Goal: Find contact information: Find contact information

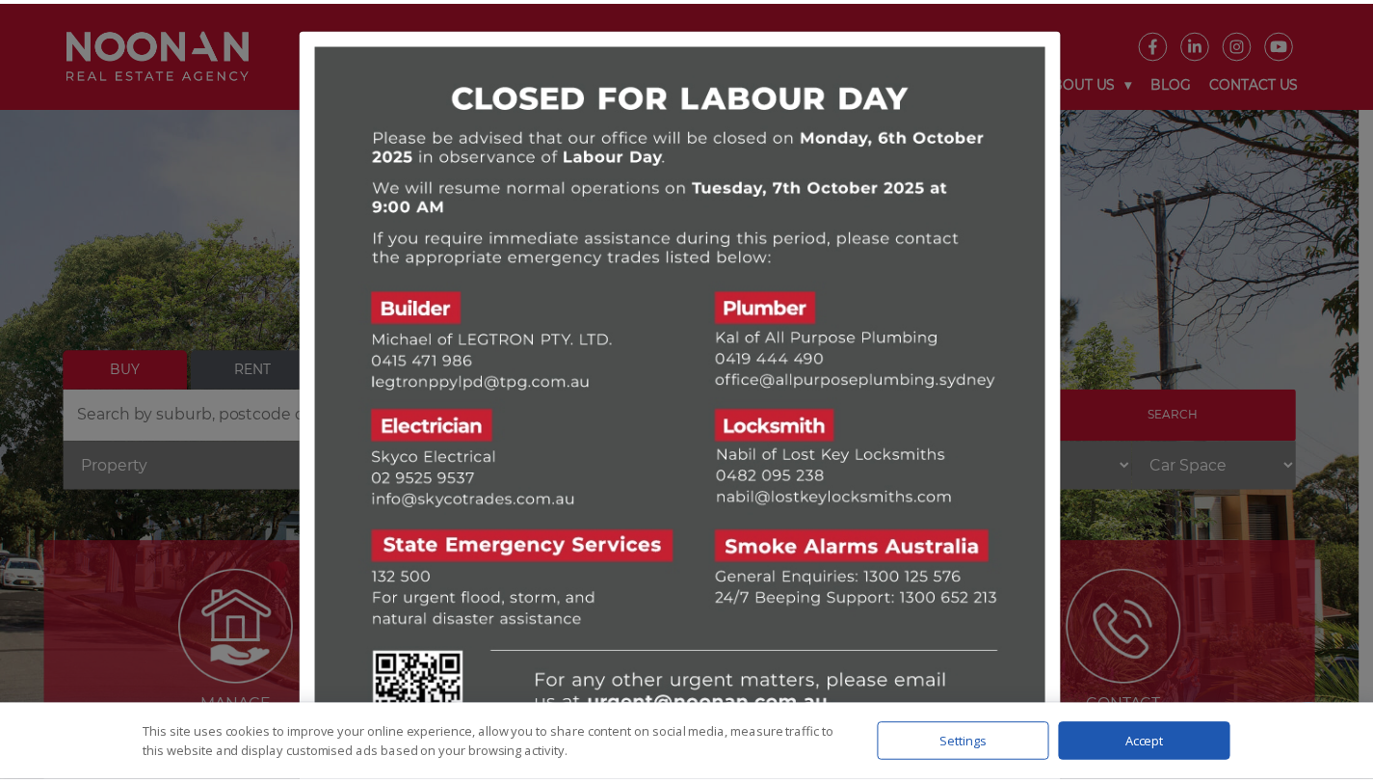
scroll to position [42, 0]
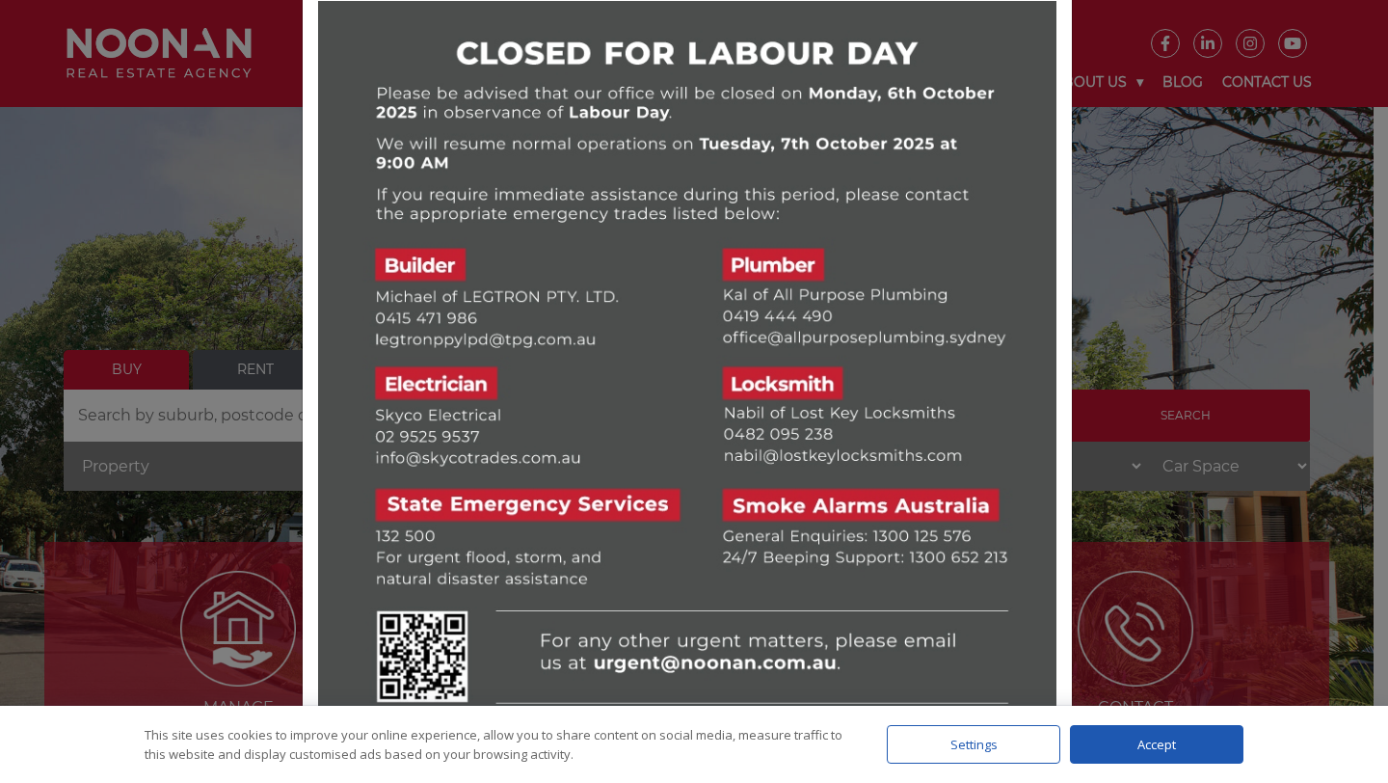
click at [173, 222] on div at bounding box center [694, 391] width 1388 height 783
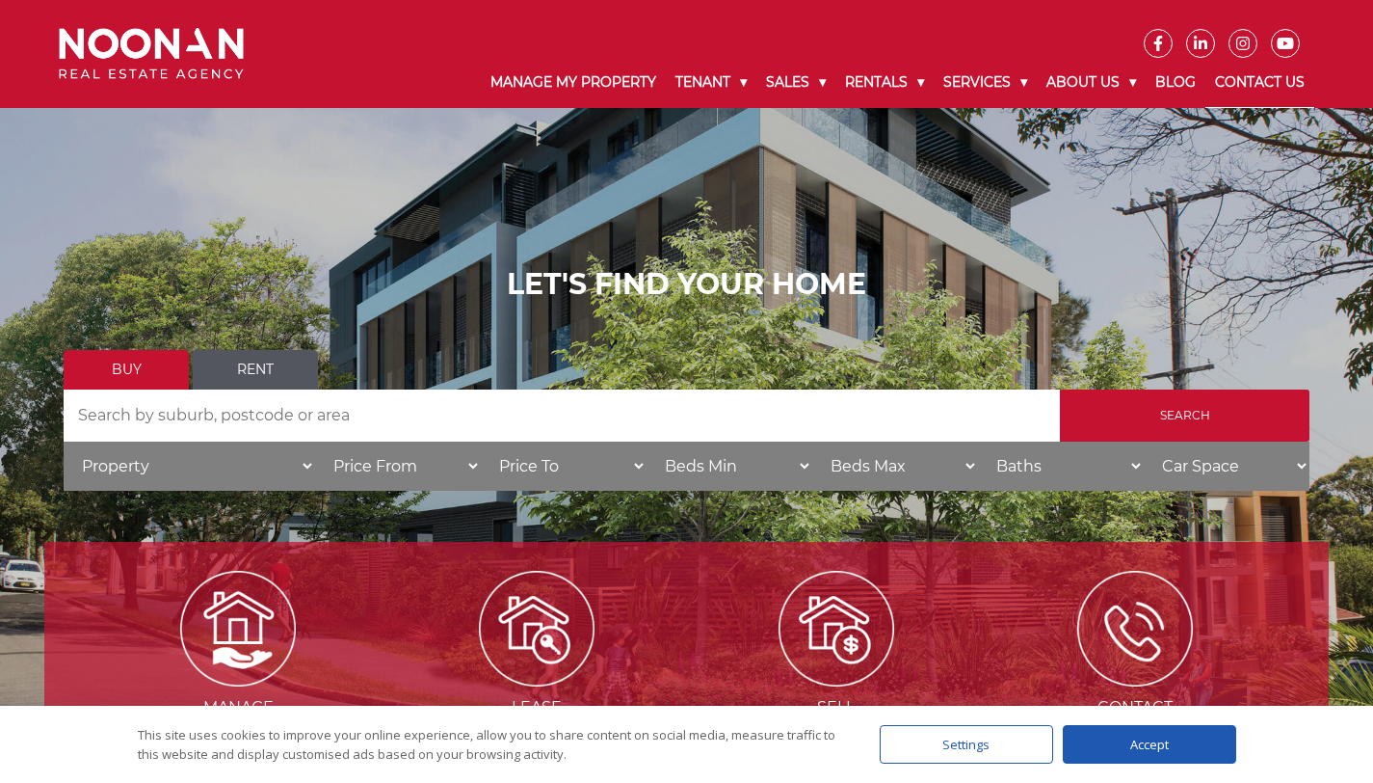
click at [1265, 76] on link "Contact Us" at bounding box center [1260, 83] width 109 height 50
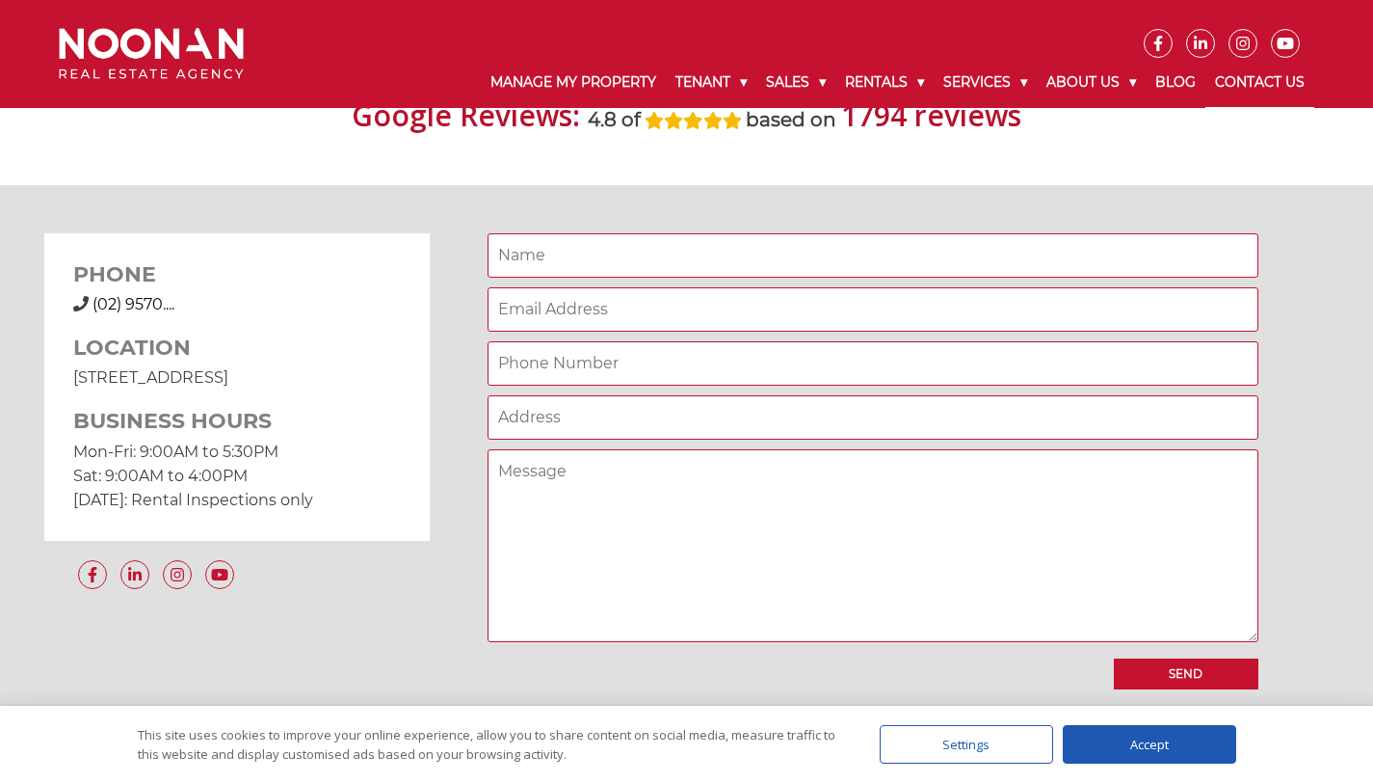
scroll to position [1423, 0]
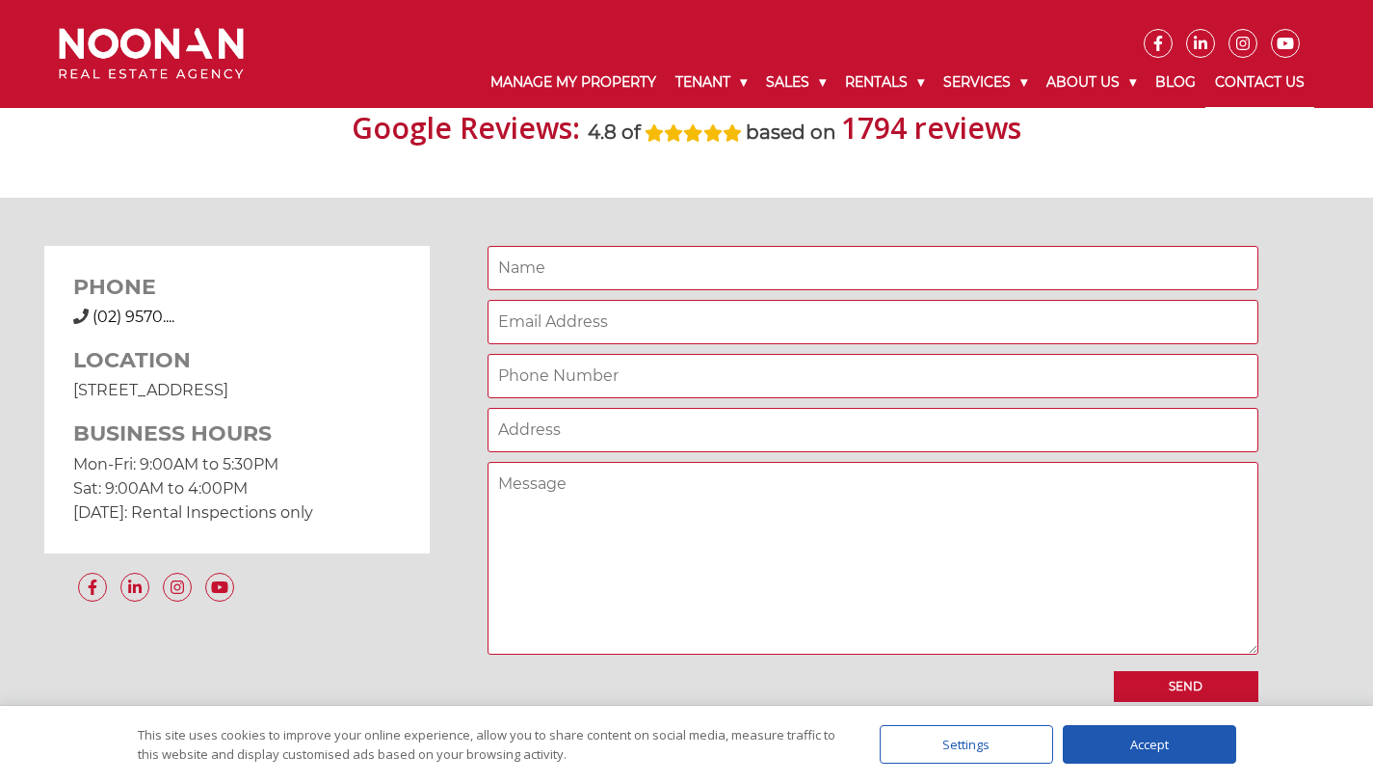
click at [107, 318] on span "(02) 9570...." at bounding box center [134, 316] width 82 height 18
